Goal: Obtain resource: Download file/media

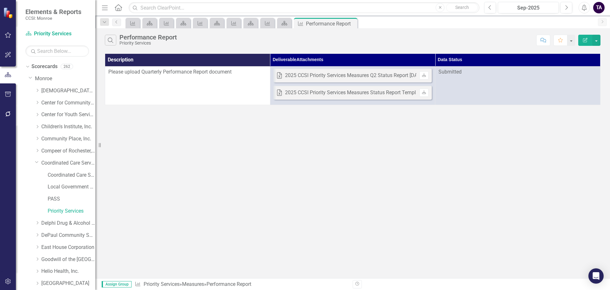
drag, startPoint x: 37, startPoint y: 161, endPoint x: 118, endPoint y: 177, distance: 82.5
click at [37, 161] on icon "Dropdown" at bounding box center [37, 161] width 4 height 5
click at [38, 175] on icon "Dropdown" at bounding box center [37, 175] width 5 height 4
click at [78, 211] on link "Open Access Program" at bounding box center [72, 210] width 48 height 7
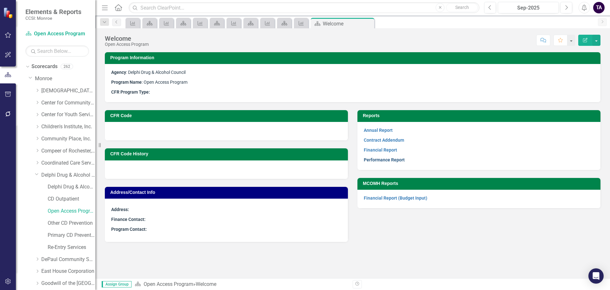
click at [395, 159] on link "Performance Report" at bounding box center [384, 159] width 41 height 5
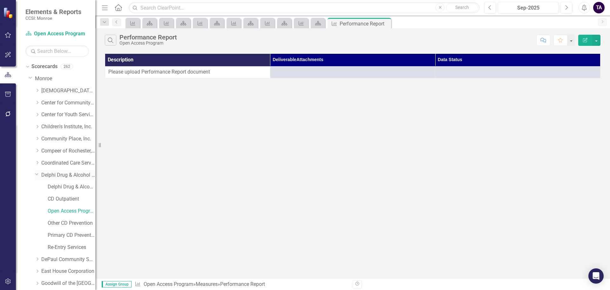
click at [35, 172] on icon "Dropdown" at bounding box center [37, 173] width 4 height 5
click at [37, 185] on icon "Dropdown" at bounding box center [37, 187] width 5 height 4
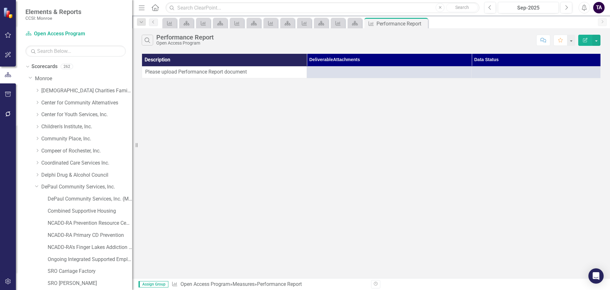
drag, startPoint x: 102, startPoint y: 143, endPoint x: 132, endPoint y: 142, distance: 30.2
click at [132, 142] on div "Resize" at bounding box center [134, 145] width 5 height 290
click at [67, 220] on link "NCADD-RA Prevention Resource Center" at bounding box center [90, 222] width 85 height 7
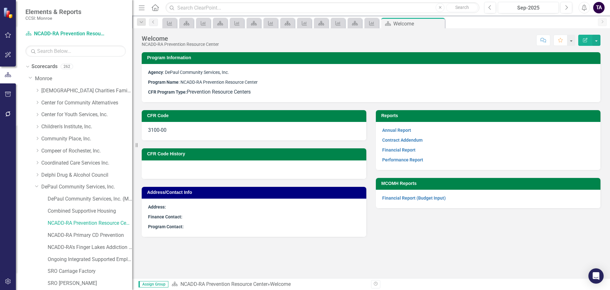
click at [407, 163] on p "Performance Report" at bounding box center [488, 159] width 212 height 9
click at [407, 159] on link "Performance Report" at bounding box center [402, 159] width 41 height 5
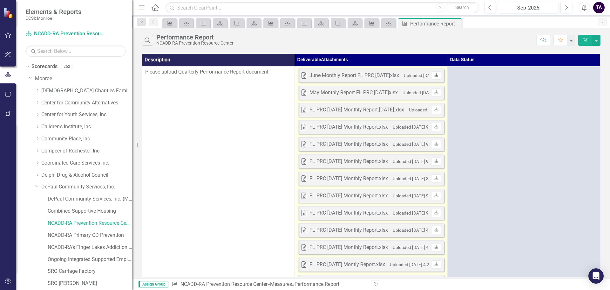
click at [436, 73] on link "Download" at bounding box center [436, 75] width 9 height 8
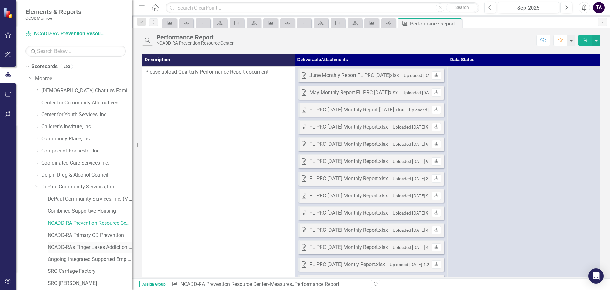
click at [67, 243] on link "NCADD-RA's Finger Lakes Addiction Resource Center" at bounding box center [90, 246] width 85 height 7
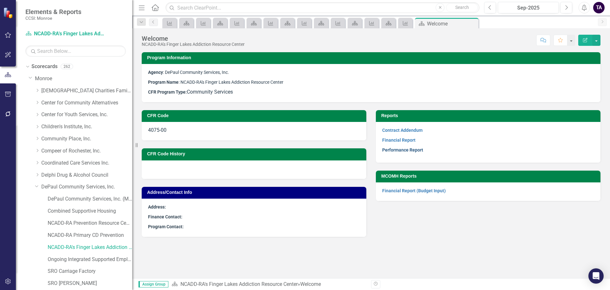
click at [409, 148] on link "Performance Report" at bounding box center [402, 149] width 41 height 5
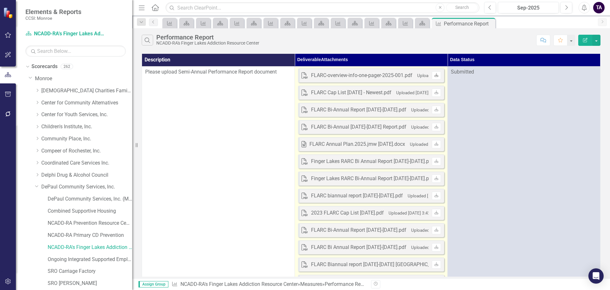
click at [438, 77] on icon "Download" at bounding box center [436, 75] width 5 height 4
click at [435, 94] on icon "Download" at bounding box center [436, 93] width 5 height 4
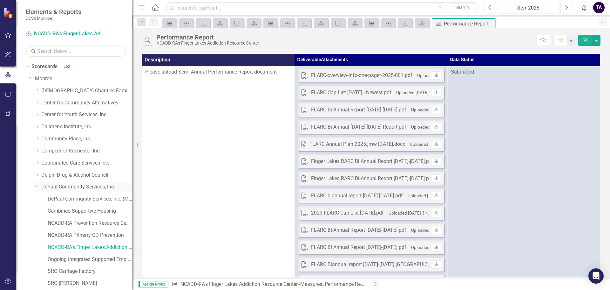
click at [38, 186] on icon at bounding box center [36, 186] width 3 height 2
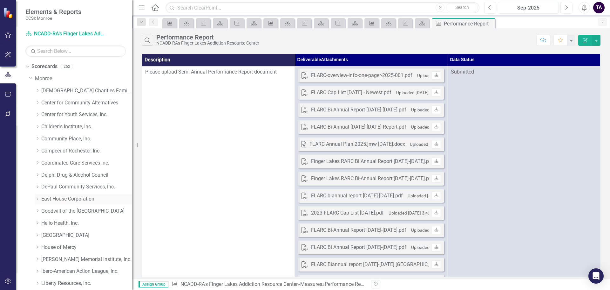
click at [37, 198] on icon "Dropdown" at bounding box center [37, 199] width 5 height 4
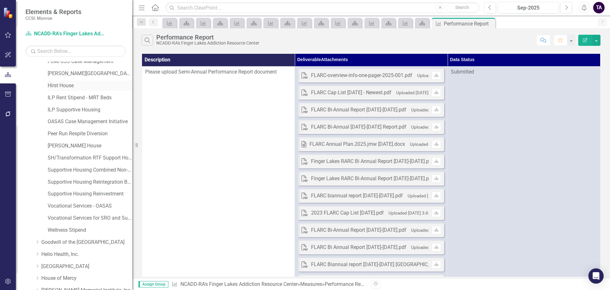
scroll to position [223, 0]
click at [68, 233] on div "Wellness Stipend" at bounding box center [90, 229] width 85 height 10
click at [68, 226] on link "Wellness Stipend" at bounding box center [90, 228] width 85 height 7
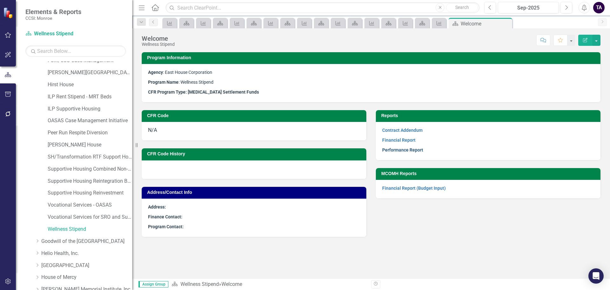
click at [399, 150] on link "Performance Report" at bounding box center [402, 149] width 41 height 5
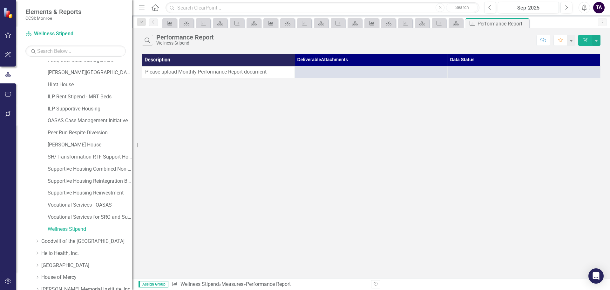
click at [550, 117] on div "Search Performance Report Wellness Stipend Comment Favorite Edit Report Descrip…" at bounding box center [371, 153] width 478 height 250
click at [141, 21] on icon "Dropdown" at bounding box center [142, 22] width 6 height 4
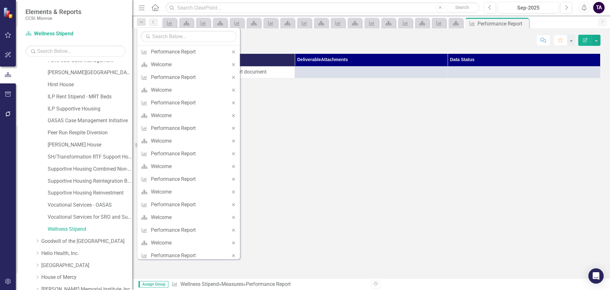
click at [329, 88] on div "Search Performance Report Wellness Stipend Comment Favorite Edit Report Descrip…" at bounding box center [371, 153] width 478 height 250
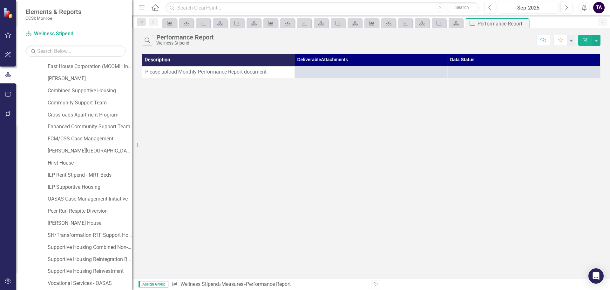
scroll to position [127, 0]
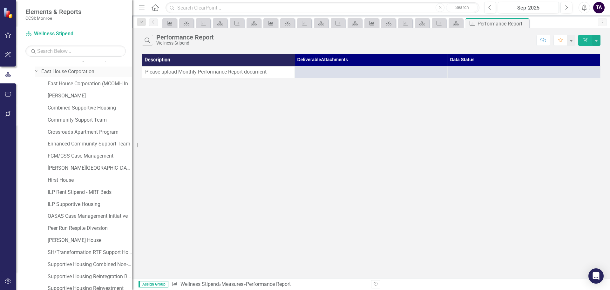
click at [37, 70] on icon "Dropdown" at bounding box center [37, 70] width 4 height 5
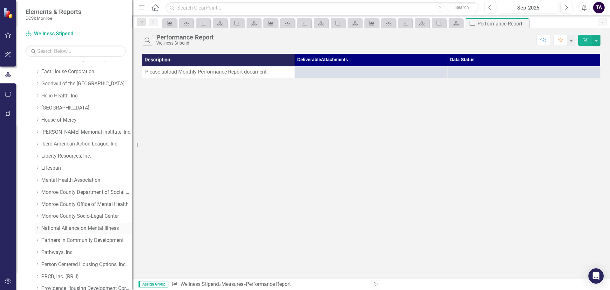
click at [37, 227] on icon "Dropdown" at bounding box center [37, 228] width 5 height 4
click at [71, 253] on link "Advocacy" at bounding box center [90, 252] width 85 height 7
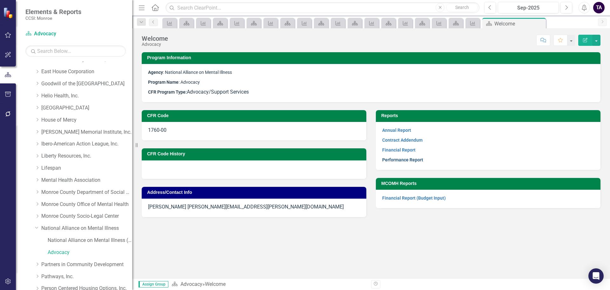
click at [407, 162] on link "Performance Report" at bounding box center [402, 159] width 41 height 5
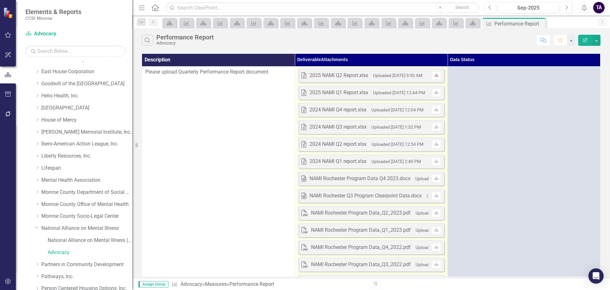
click at [437, 76] on icon "Download" at bounding box center [436, 75] width 5 height 4
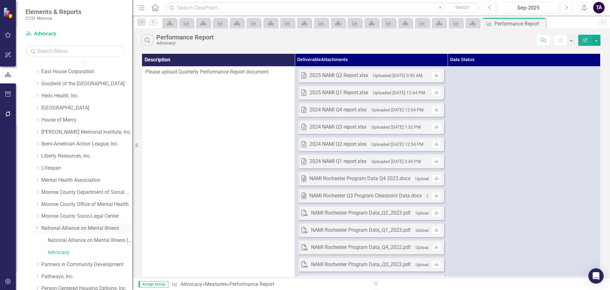
click at [37, 228] on icon at bounding box center [36, 227] width 3 height 2
click at [38, 240] on icon "Dropdown" at bounding box center [37, 240] width 5 height 4
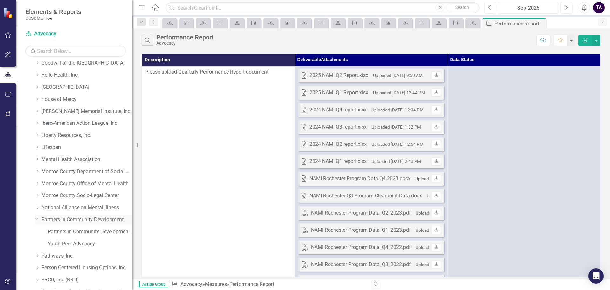
scroll to position [159, 0]
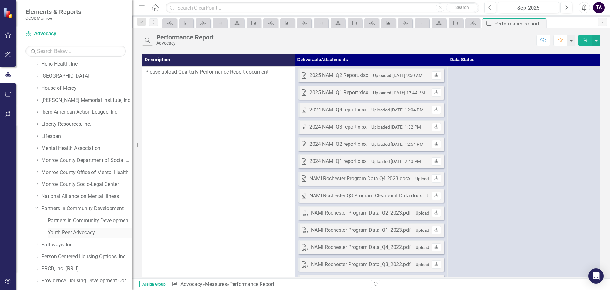
click at [76, 231] on link "Youth Peer Advocacy" at bounding box center [90, 232] width 85 height 7
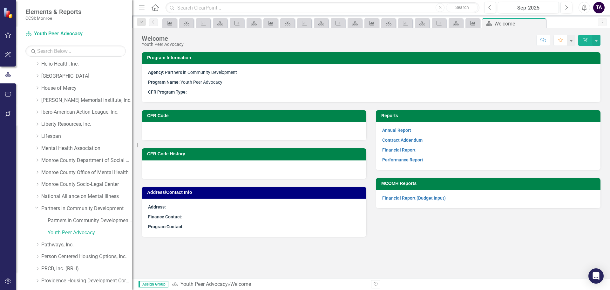
click at [404, 163] on p "Performance Report" at bounding box center [488, 159] width 212 height 9
click at [404, 160] on link "Performance Report" at bounding box center [402, 159] width 41 height 5
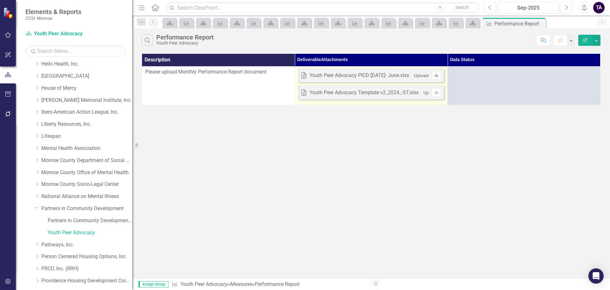
click at [438, 77] on icon at bounding box center [437, 75] width 4 height 4
